Goal: Information Seeking & Learning: Learn about a topic

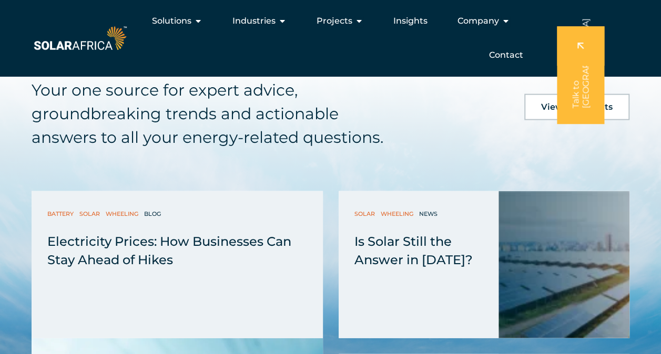
scroll to position [3124, 0]
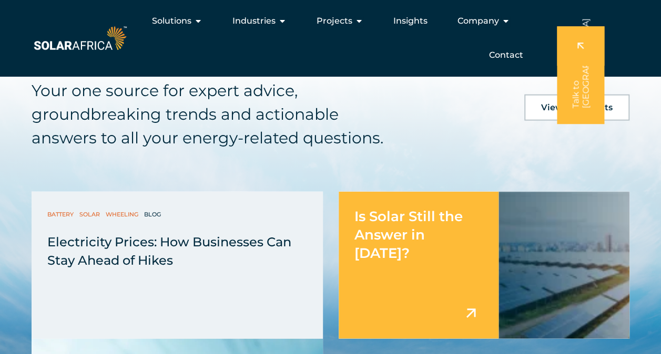
click at [433, 203] on div "Is Solar Still the Answer in [DATE]?" at bounding box center [419, 265] width 160 height 147
